Goal: Find specific page/section: Find specific page/section

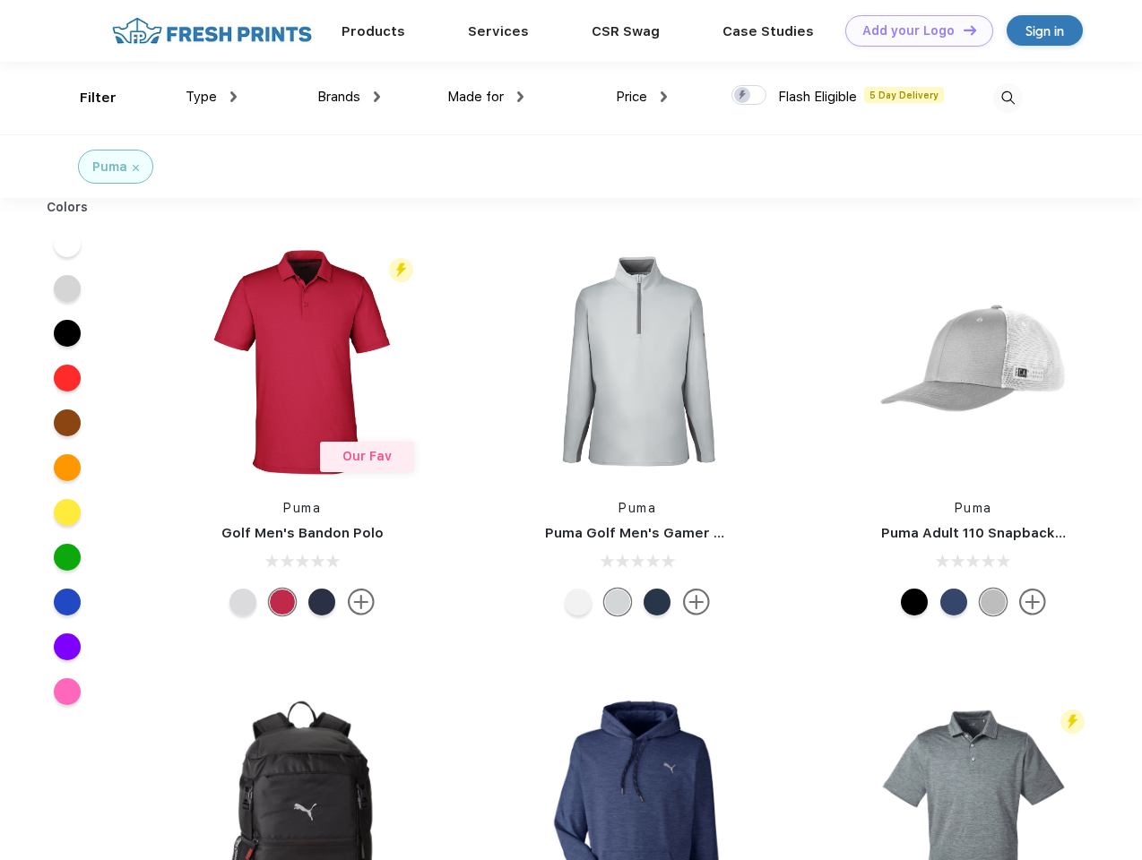
click at [912, 30] on link "Add your Logo Design Tool" at bounding box center [919, 30] width 148 height 31
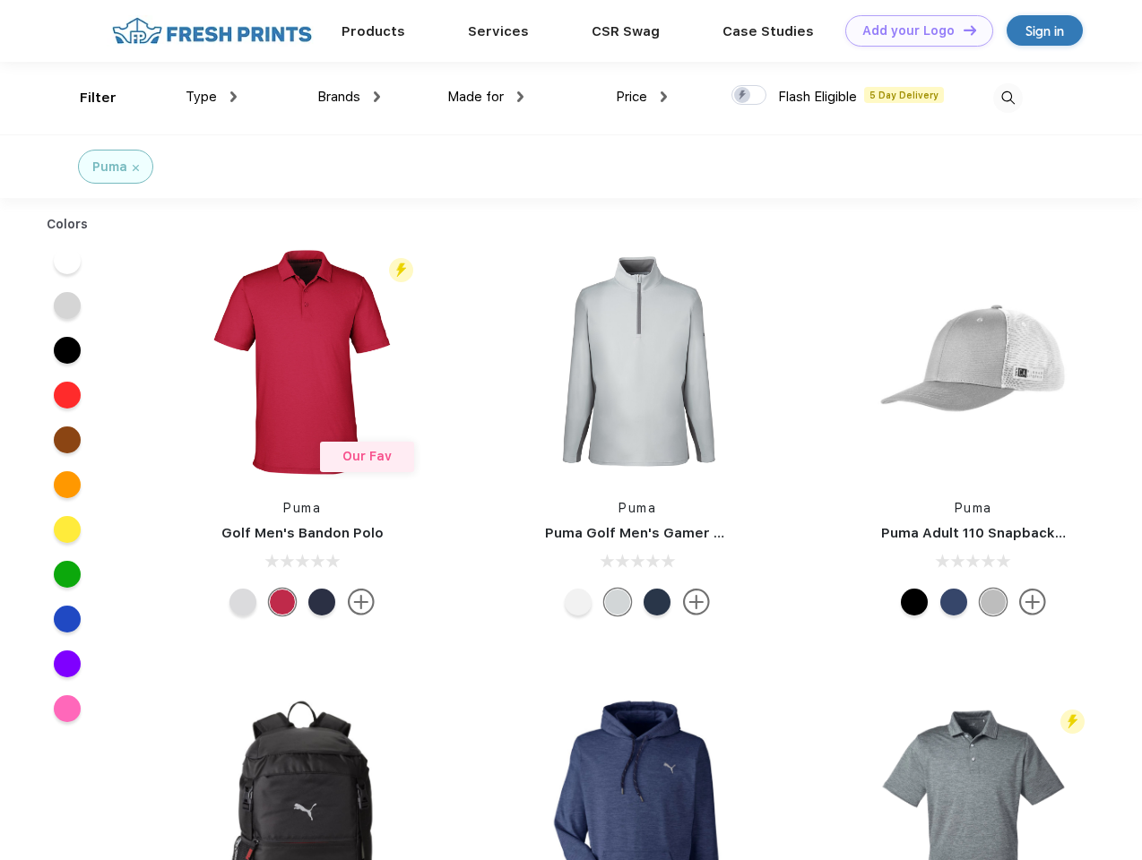
click at [0, 0] on div "Design Tool" at bounding box center [0, 0] width 0 height 0
click at [962, 30] on link "Add your Logo Design Tool" at bounding box center [919, 30] width 148 height 31
click at [86, 98] on div "Filter" at bounding box center [98, 98] width 37 height 21
click at [211, 97] on span "Type" at bounding box center [200, 97] width 31 height 16
click at [349, 97] on span "Brands" at bounding box center [338, 97] width 43 height 16
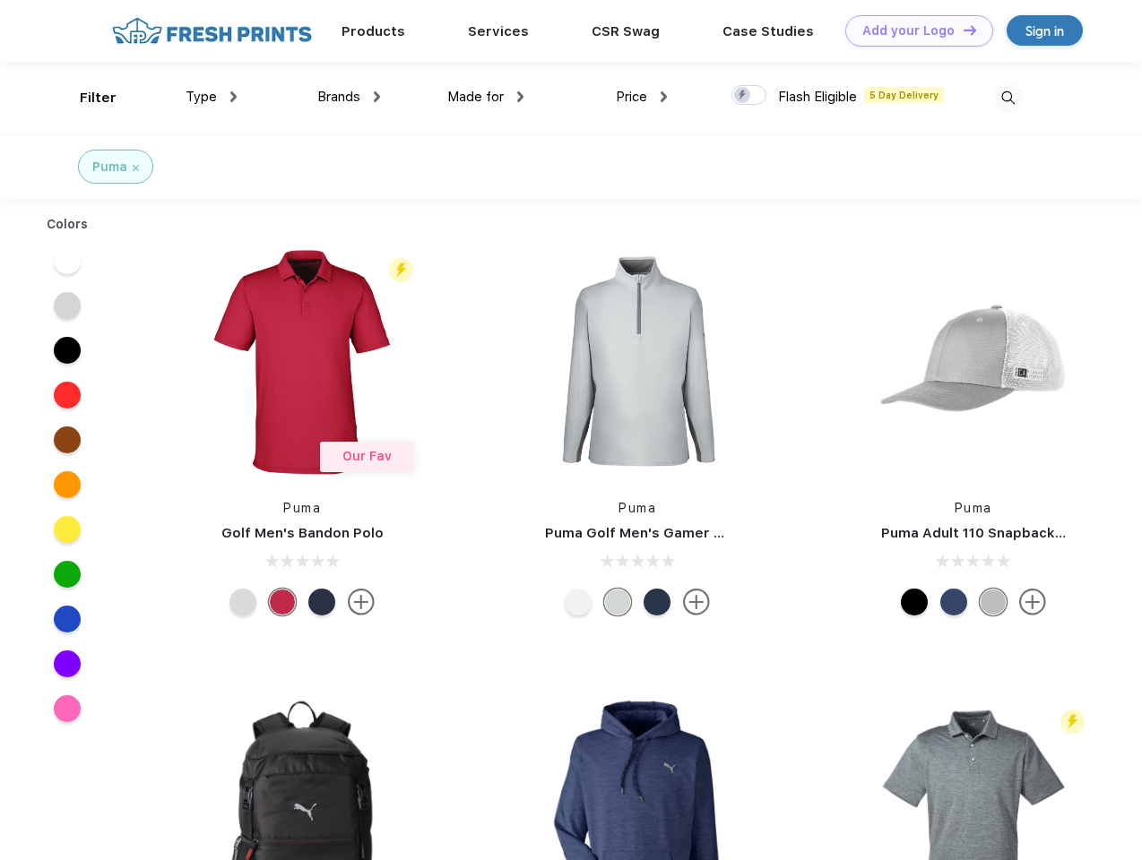
click at [486, 97] on span "Made for" at bounding box center [475, 97] width 56 height 16
click at [642, 97] on span "Price" at bounding box center [631, 97] width 31 height 16
click at [749, 96] on div at bounding box center [748, 95] width 35 height 20
click at [743, 96] on input "checkbox" at bounding box center [737, 90] width 12 height 12
click at [1007, 98] on img at bounding box center [1008, 98] width 30 height 30
